Goal: Information Seeking & Learning: Learn about a topic

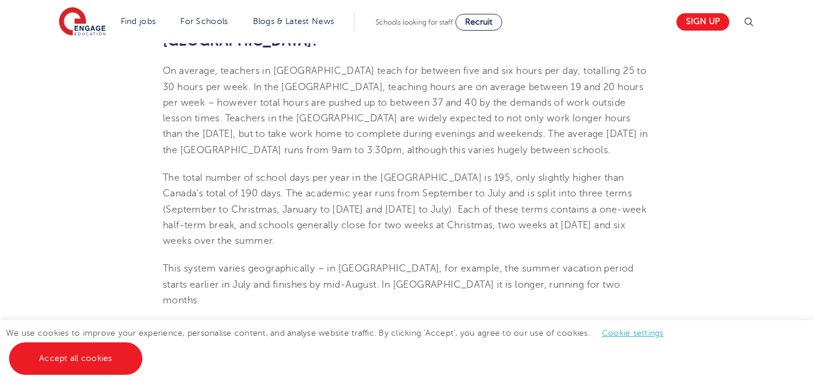
scroll to position [2077, 0]
click at [313, 360] on link "different regions" at bounding box center [284, 365] width 76 height 11
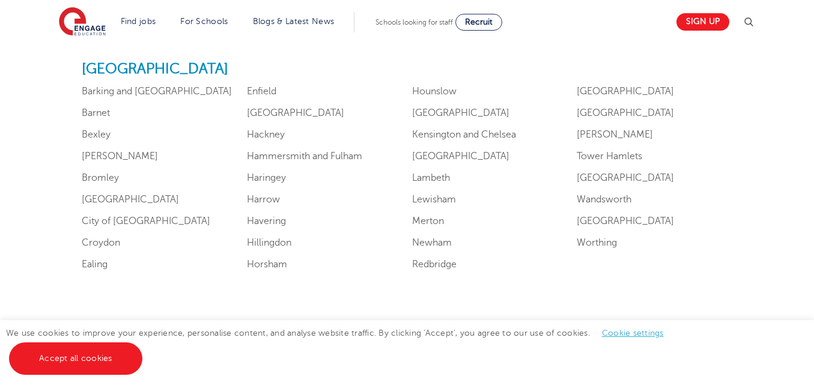
scroll to position [781, 0]
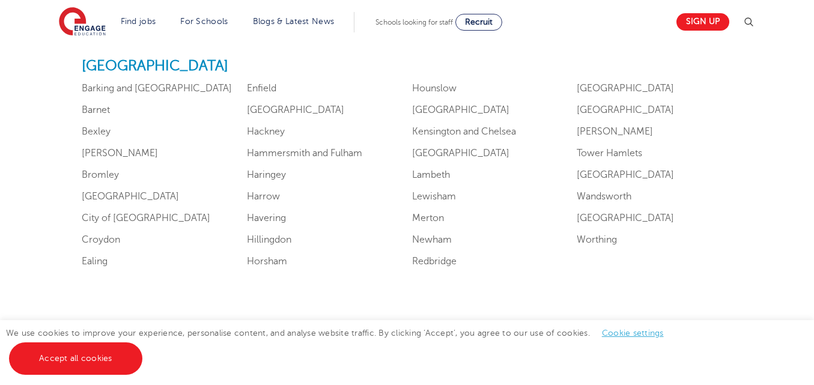
click at [697, 229] on ul "Barking and [GEOGRAPHIC_DATA] [GEOGRAPHIC_DATA] [GEOGRAPHIC_DATA][PERSON_NAME][…" at bounding box center [407, 177] width 650 height 189
